Goal: Contribute content: Add original content to the website for others to see

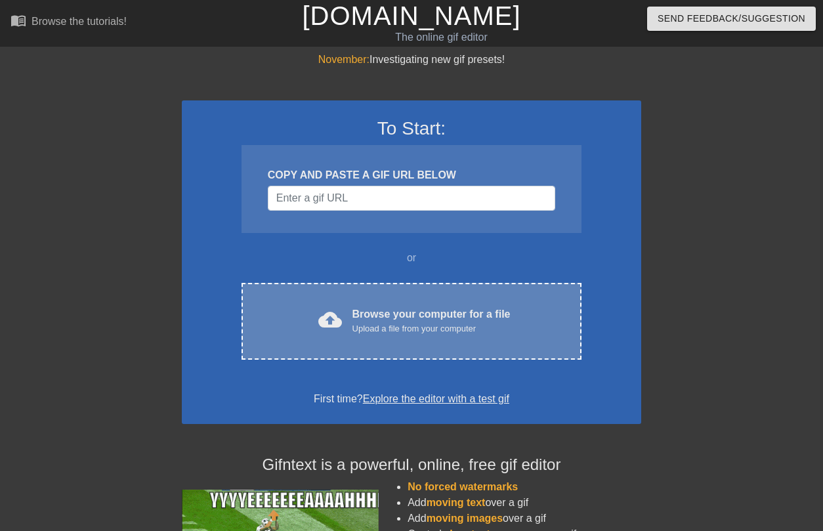
click at [344, 309] on div "cloud_upload Browse your computer for a file Upload a file from your computer" at bounding box center [411, 321] width 285 height 30
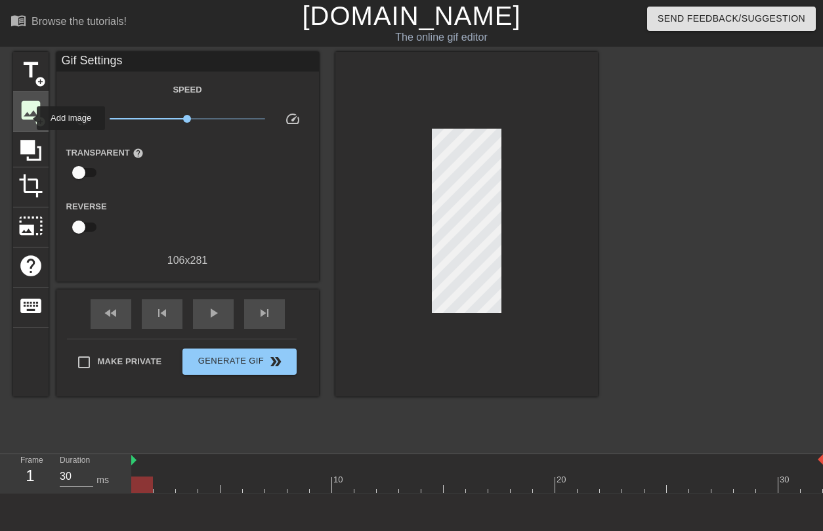
click at [28, 118] on span "image" at bounding box center [30, 110] width 25 height 25
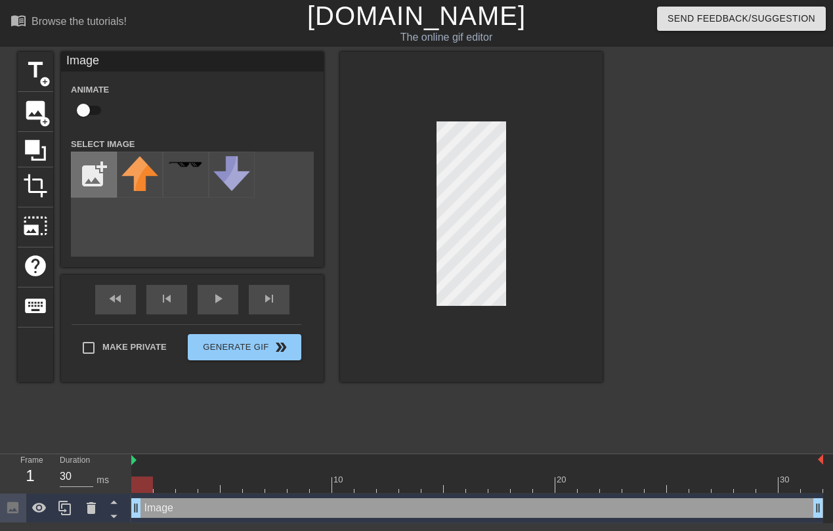
click at [85, 171] on input "file" at bounding box center [94, 174] width 45 height 45
type input "C:\fakepath\1626193404_49-kartinkin-com-p-chernii-ekran-fon-krasivo-53.jpg"
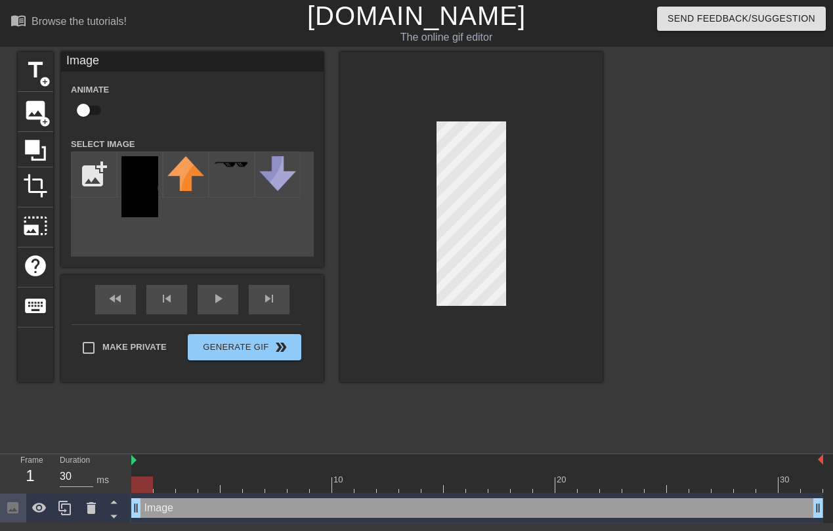
click at [676, 465] on div "menu_book Browse the tutorials! [DOMAIN_NAME] The online gif editor Send Feedba…" at bounding box center [416, 261] width 833 height 523
click at [153, 198] on img at bounding box center [139, 186] width 37 height 61
click at [730, 293] on div "title add_circle image add_circle crop photo_size_select_large help keyboard Im…" at bounding box center [416, 249] width 833 height 394
click at [89, 109] on input "checkbox" at bounding box center [83, 110] width 75 height 25
checkbox input "true"
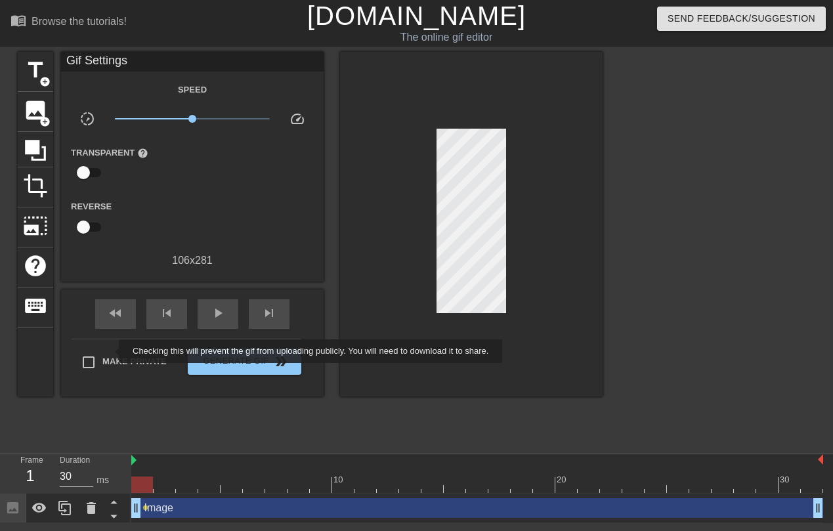
click at [110, 351] on label "Make Private" at bounding box center [121, 362] width 92 height 28
click at [102, 351] on input "Make Private" at bounding box center [89, 362] width 28 height 28
checkbox input "true"
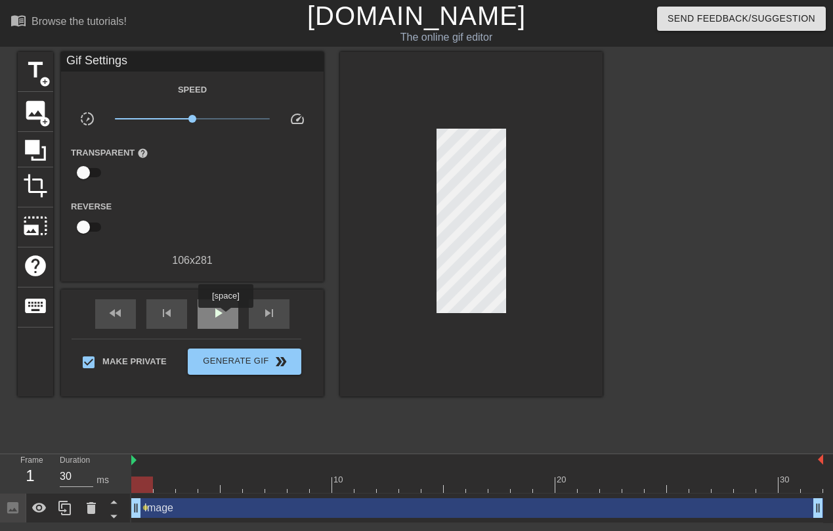
click at [226, 317] on div "play_arrow" at bounding box center [217, 314] width 41 height 30
click at [25, 92] on div "image add_circle" at bounding box center [35, 112] width 35 height 40
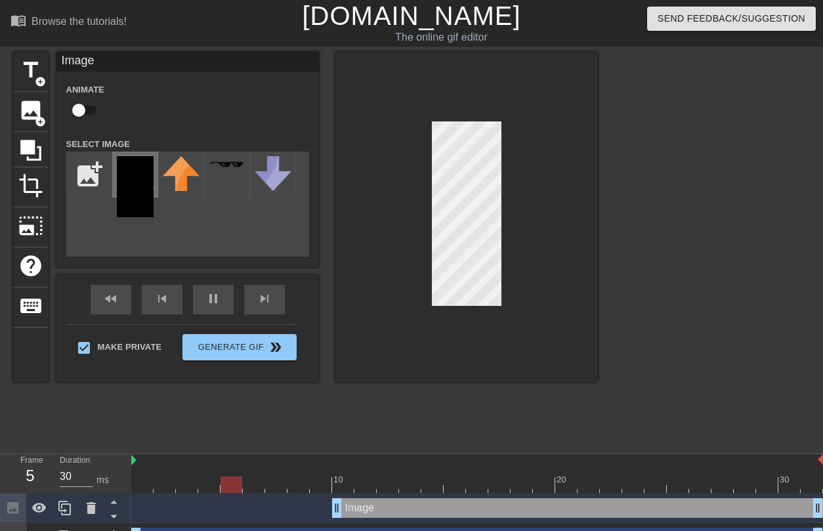
click at [127, 180] on img at bounding box center [135, 186] width 37 height 61
click at [451, 341] on div at bounding box center [466, 217] width 262 height 330
type input "30"
